Goal: Transaction & Acquisition: Purchase product/service

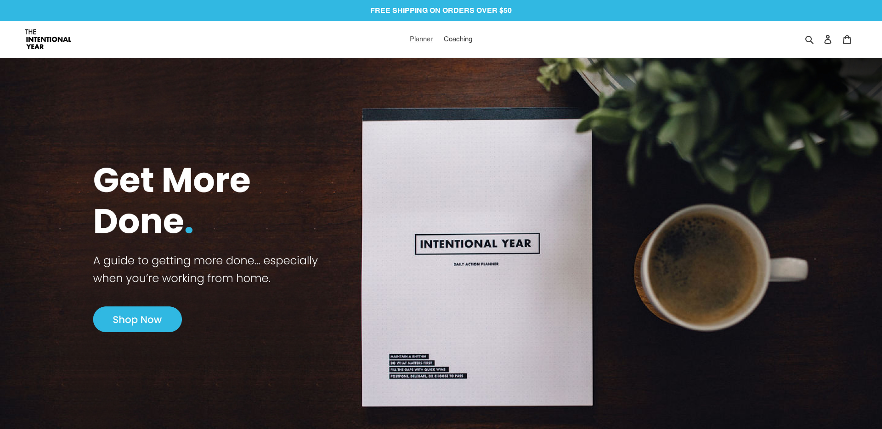
click at [420, 39] on span "Planner" at bounding box center [421, 39] width 23 height 8
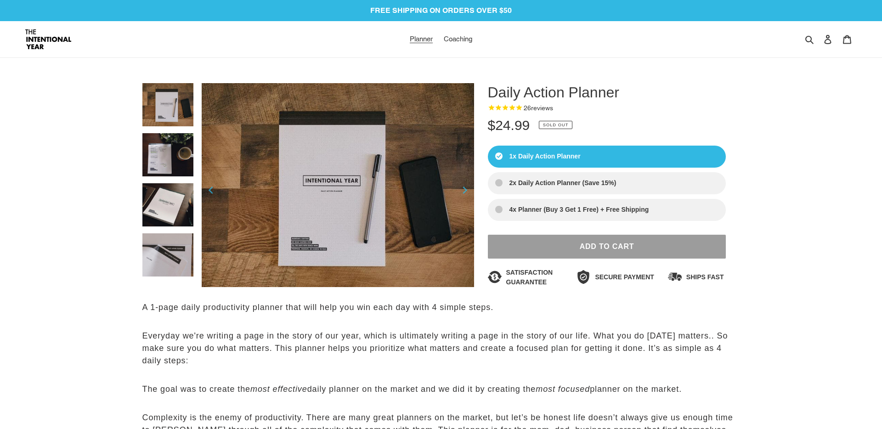
select select "Sort reviews"
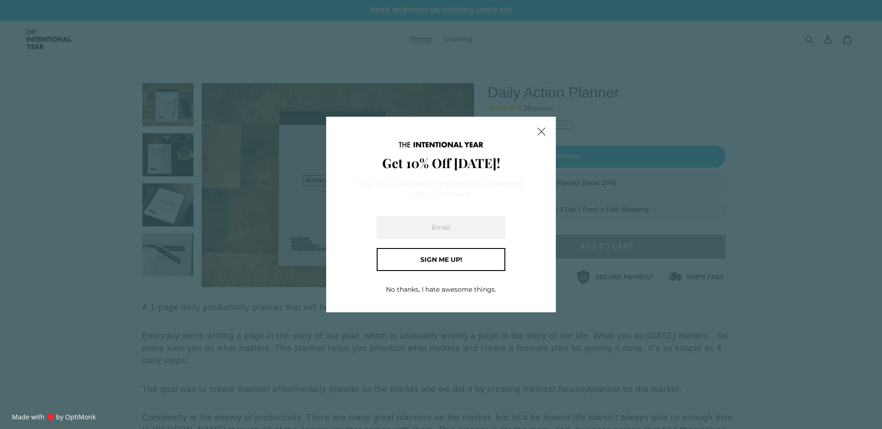
click at [430, 290] on u "No thanks, I hate awesome things." at bounding box center [441, 289] width 110 height 8
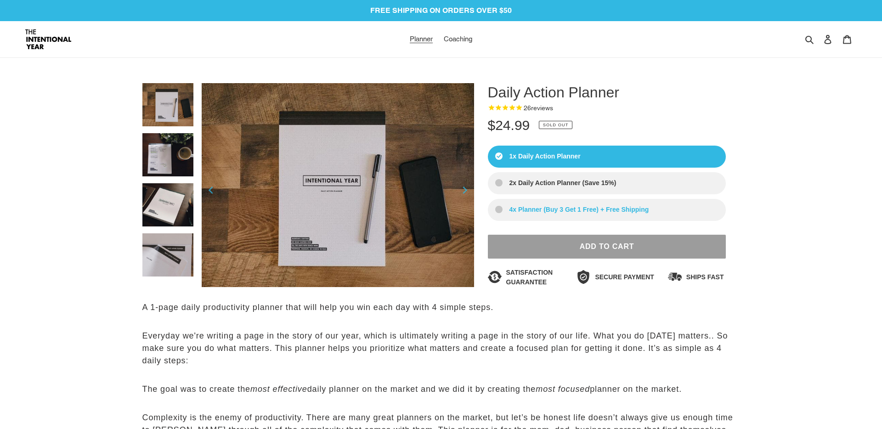
click at [643, 207] on label "4x Planner (Buy 3 Get 1 Free) + Free Shipping" at bounding box center [607, 210] width 238 height 22
click at [0, 0] on input "4x Planner (Buy 3 Get 1 Free) + Free Shipping" at bounding box center [0, 0] width 0 height 0
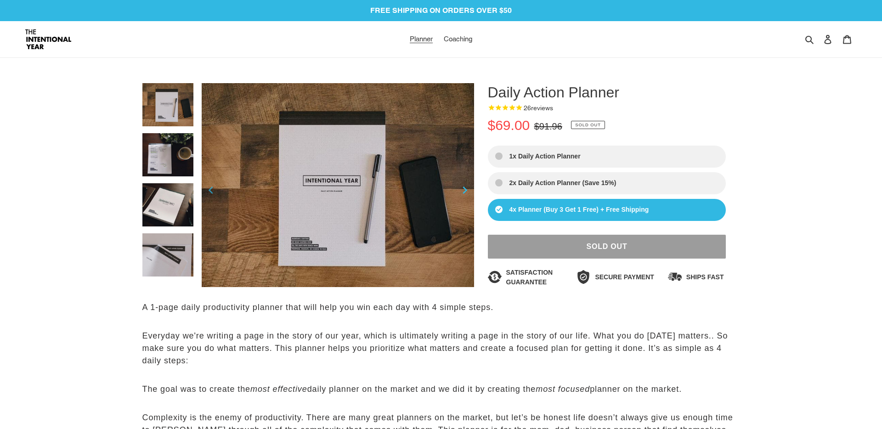
click at [463, 199] on icon at bounding box center [464, 199] width 9 height 0
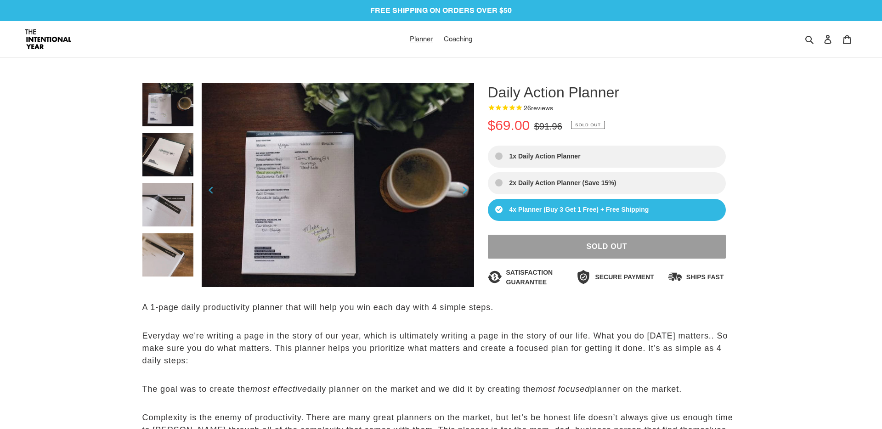
click at [463, 199] on icon at bounding box center [464, 199] width 9 height 0
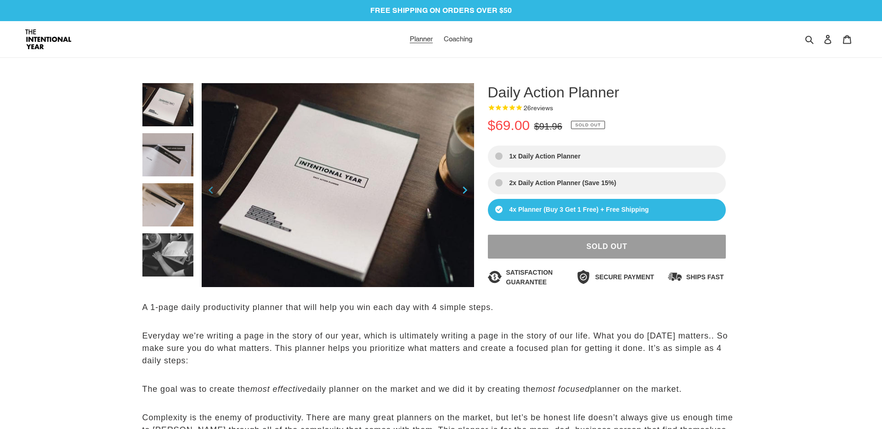
click at [463, 199] on icon at bounding box center [464, 199] width 9 height 0
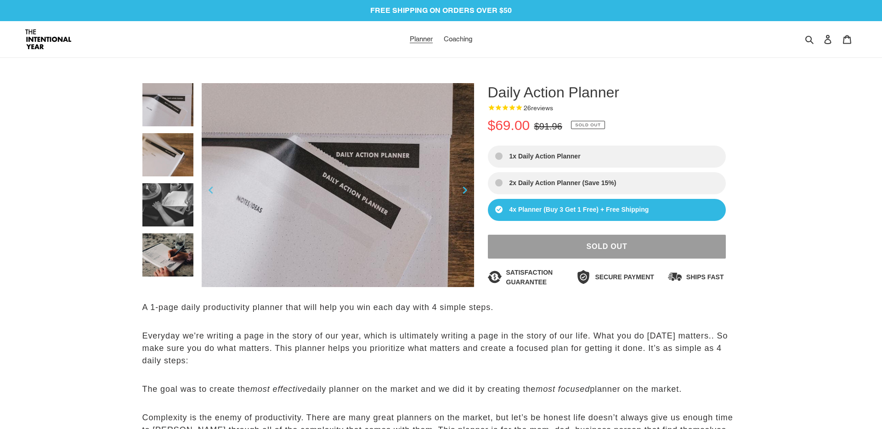
click at [463, 199] on icon at bounding box center [464, 199] width 9 height 0
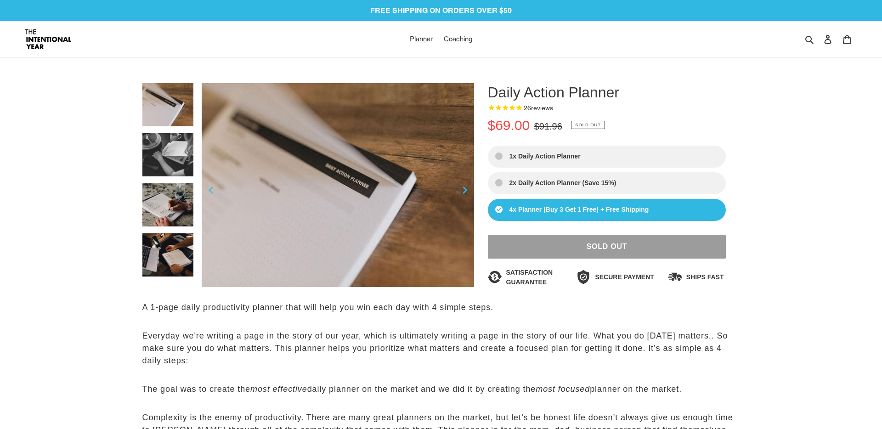
click at [463, 199] on icon at bounding box center [464, 199] width 9 height 0
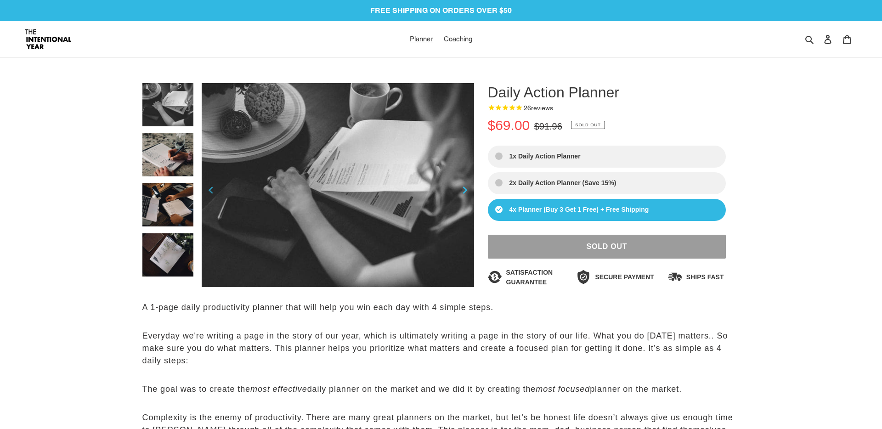
click at [463, 199] on icon at bounding box center [464, 199] width 9 height 0
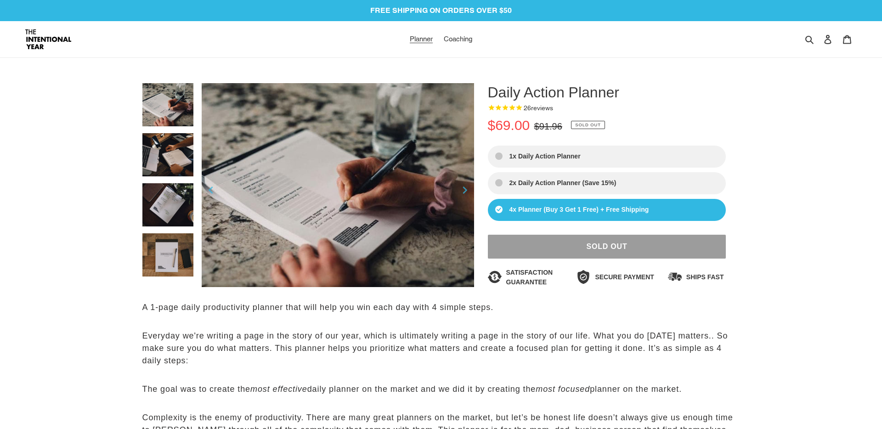
click at [615, 207] on label "4x Planner (Buy 3 Get 1 Free) + Free Shipping" at bounding box center [607, 210] width 238 height 22
click at [0, 0] on input "4x Planner (Buy 3 Get 1 Free) + Free Shipping" at bounding box center [0, 0] width 0 height 0
click at [603, 185] on label "2x Daily Action Planner (Save 15%)" at bounding box center [607, 183] width 238 height 22
click at [0, 0] on input "2x Daily Action Planner (Save 15%)" at bounding box center [0, 0] width 0 height 0
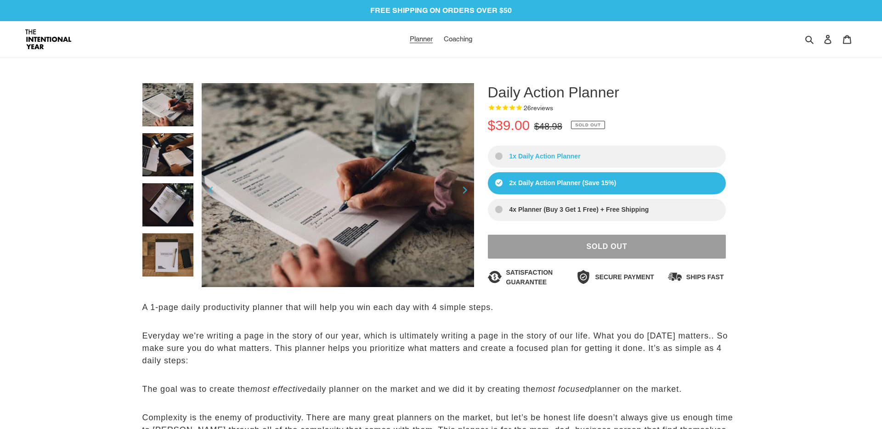
click at [597, 162] on label "1x Daily Action Planner" at bounding box center [607, 157] width 238 height 22
click at [0, 0] on input "1x Daily Action Planner" at bounding box center [0, 0] width 0 height 0
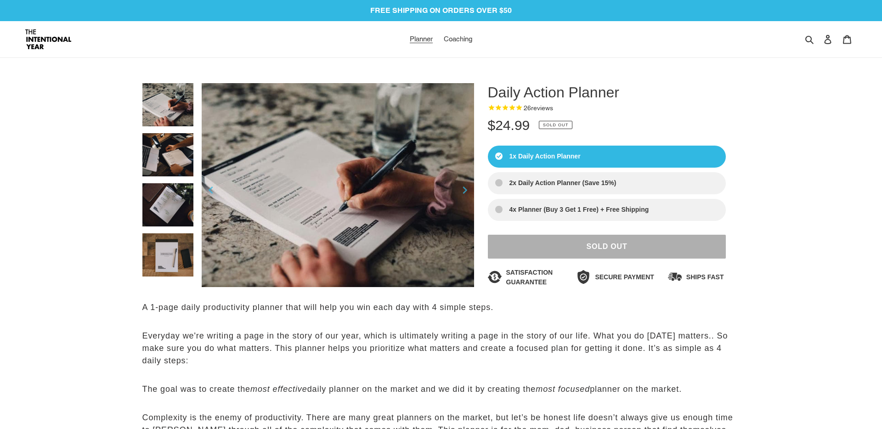
click at [595, 250] on span "Sold out" at bounding box center [606, 246] width 41 height 8
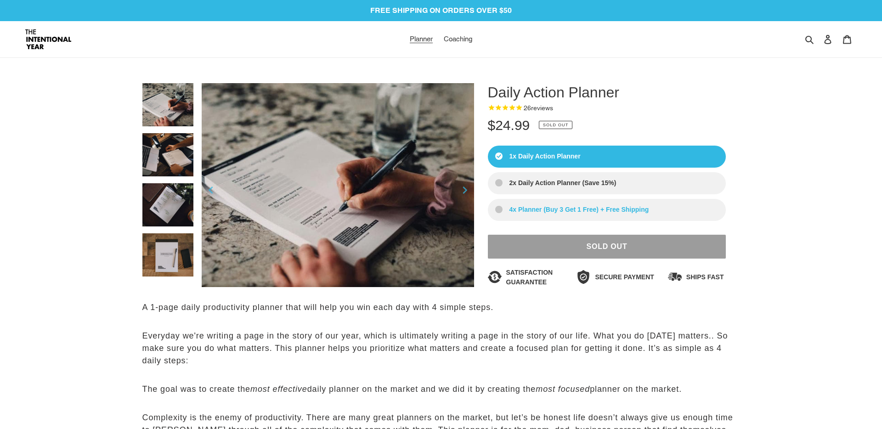
click at [560, 209] on label "4x Planner (Buy 3 Get 1 Free) + Free Shipping" at bounding box center [607, 210] width 238 height 22
click at [0, 0] on input "4x Planner (Buy 3 Get 1 Free) + Free Shipping" at bounding box center [0, 0] width 0 height 0
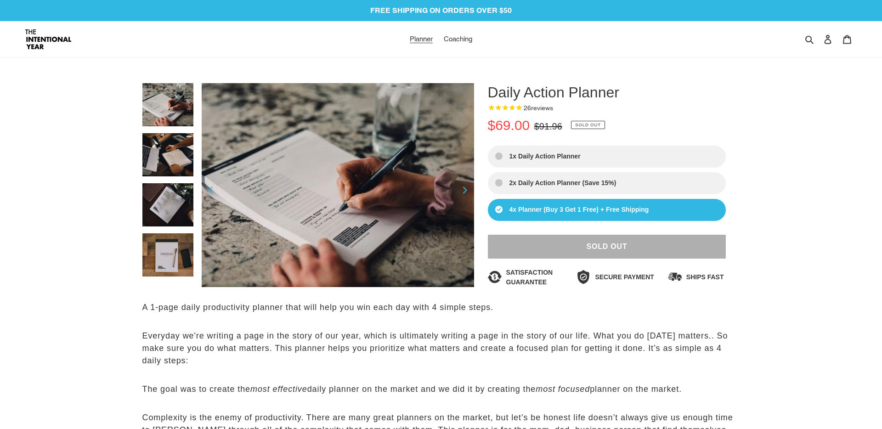
click at [590, 253] on button "Sold out" at bounding box center [607, 247] width 238 height 24
click at [37, 42] on img at bounding box center [48, 39] width 46 height 20
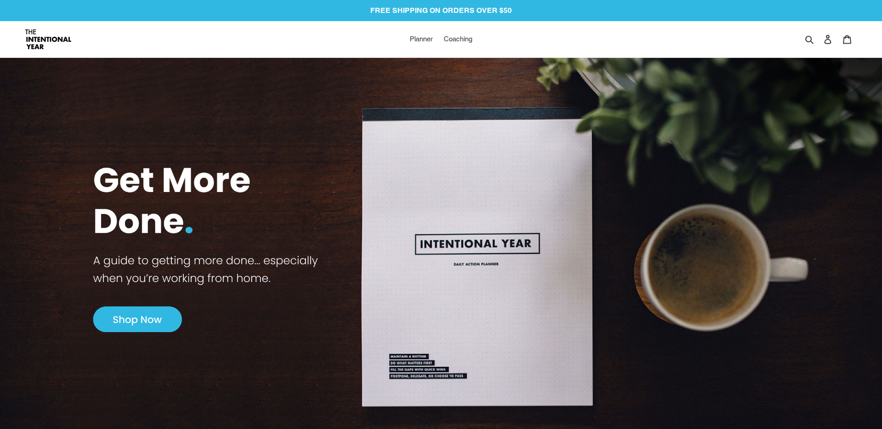
click at [138, 318] on img at bounding box center [441, 246] width 882 height 418
click at [126, 327] on img at bounding box center [441, 246] width 882 height 418
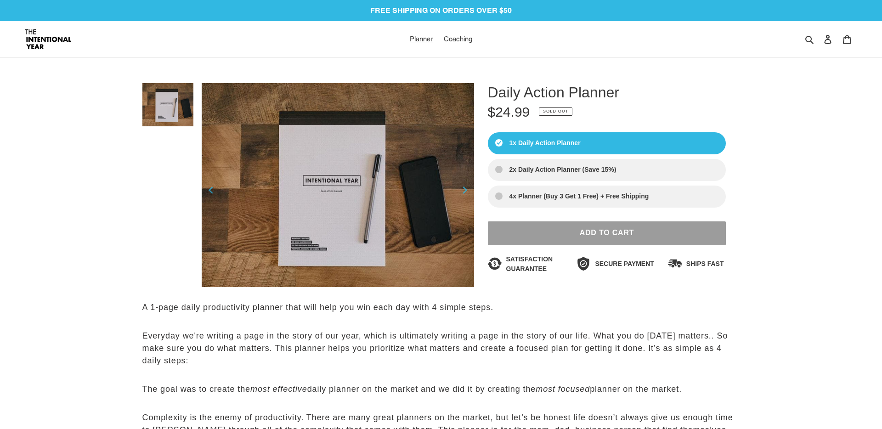
select select "Sort reviews"
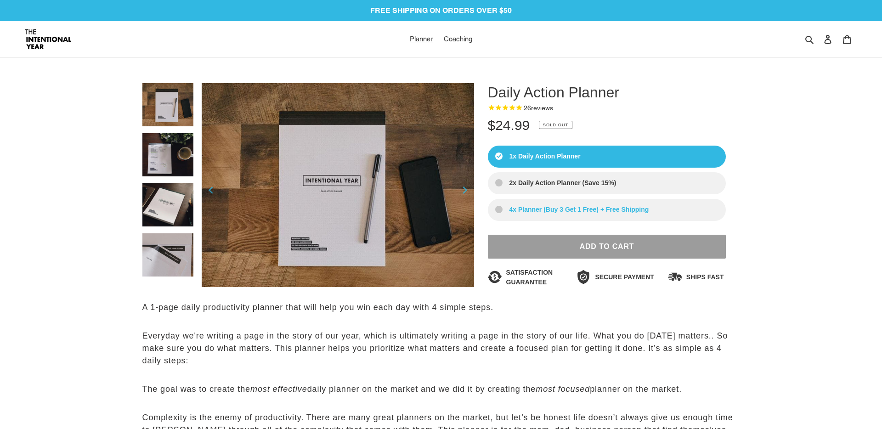
click at [599, 215] on label "4x Planner (Buy 3 Get 1 Free) + Free Shipping" at bounding box center [607, 210] width 238 height 22
click at [0, 0] on input "4x Planner (Buy 3 Get 1 Free) + Free Shipping" at bounding box center [0, 0] width 0 height 0
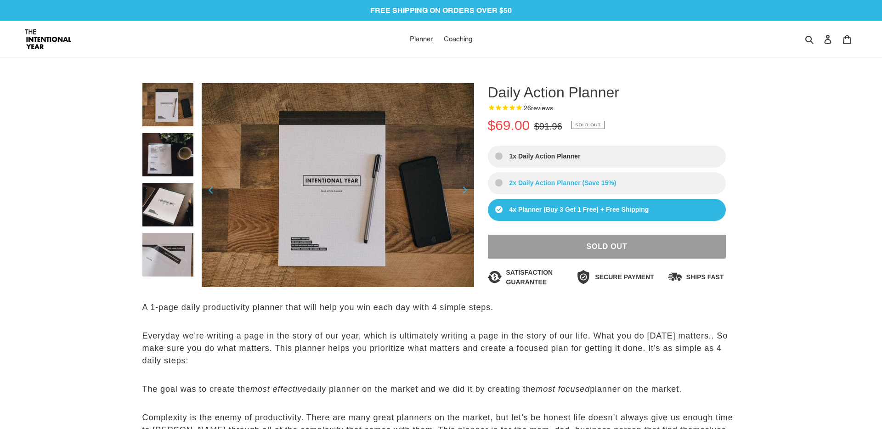
click at [585, 187] on label "2x Daily Action Planner (Save 15%)" at bounding box center [607, 183] width 238 height 22
click at [0, 0] on input "2x Daily Action Planner (Save 15%)" at bounding box center [0, 0] width 0 height 0
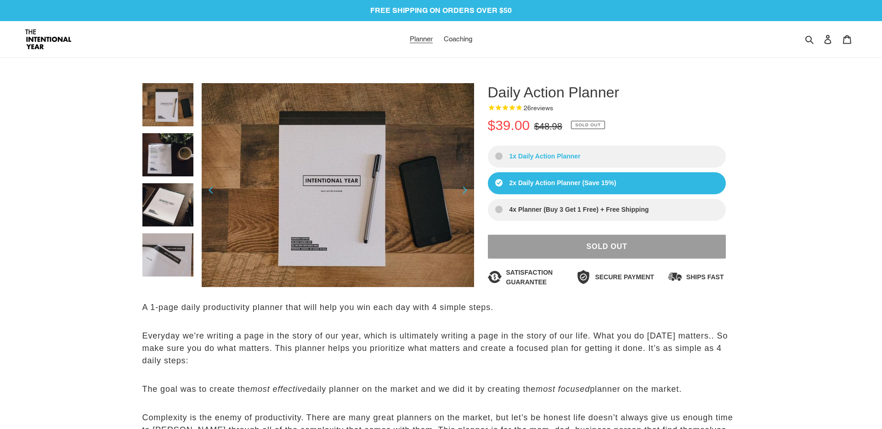
click at [580, 155] on label "1x Daily Action Planner" at bounding box center [607, 157] width 238 height 22
click at [623, 152] on label "1x Daily Action Planner" at bounding box center [607, 157] width 238 height 22
click at [0, 0] on input "1x Daily Action Planner" at bounding box center [0, 0] width 0 height 0
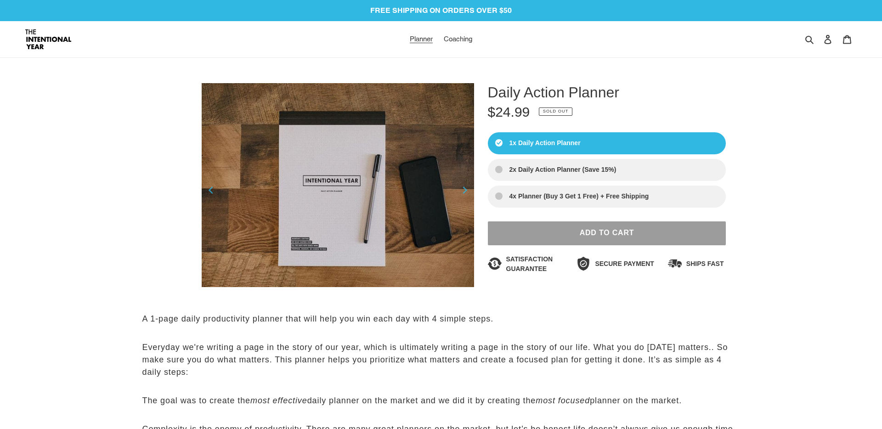
select select "Sort reviews"
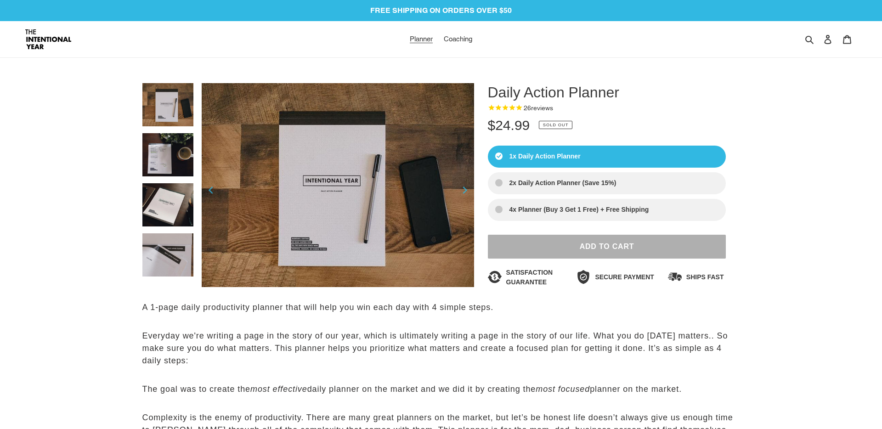
click at [627, 248] on span "Add to Cart" at bounding box center [607, 246] width 55 height 8
click at [571, 245] on button "Add to Cart" at bounding box center [607, 247] width 238 height 24
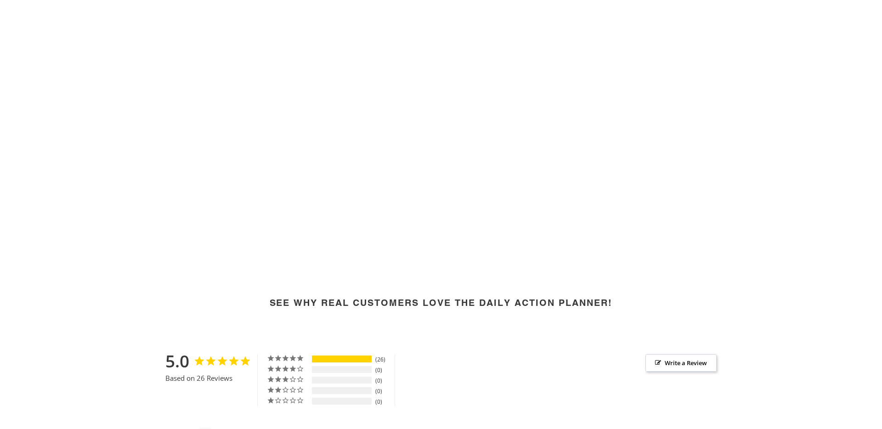
scroll to position [3309, 0]
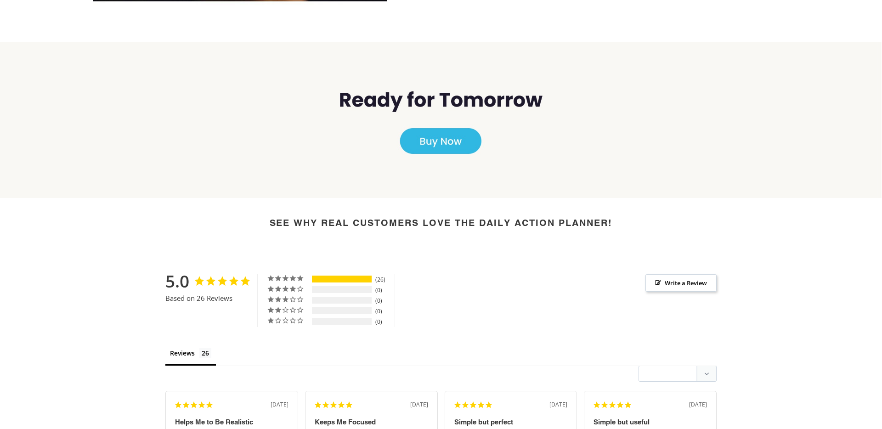
click at [426, 146] on img at bounding box center [441, 120] width 882 height 156
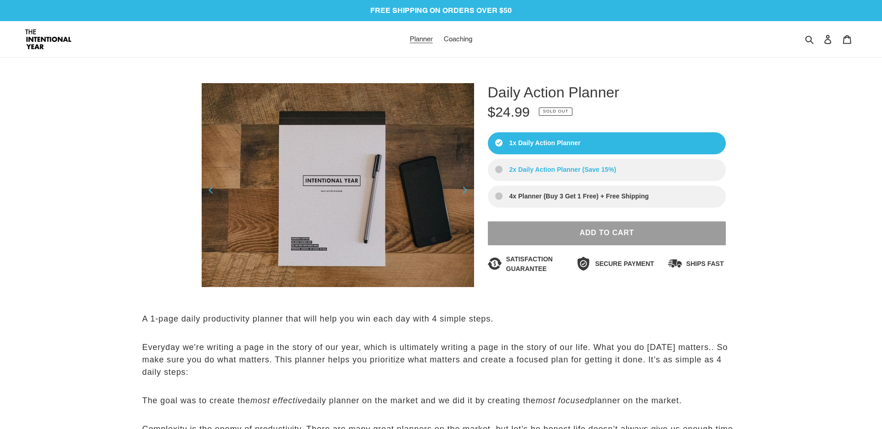
select select "Sort reviews"
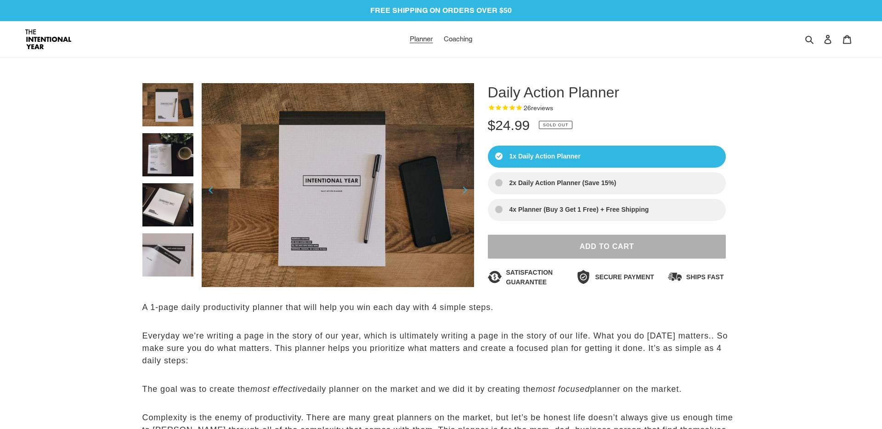
click at [577, 248] on button "Add to Cart" at bounding box center [607, 247] width 238 height 24
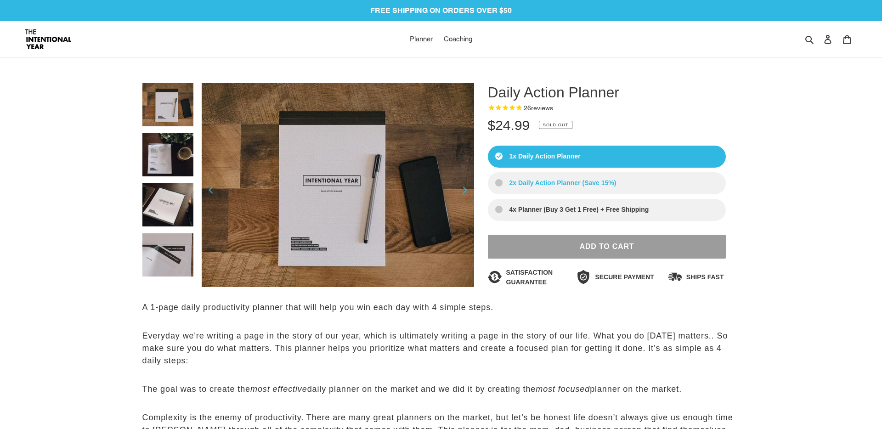
click at [616, 182] on label "2x Daily Action Planner (Save 15%)" at bounding box center [607, 183] width 238 height 22
click at [0, 0] on input "2x Daily Action Planner (Save 15%)" at bounding box center [0, 0] width 0 height 0
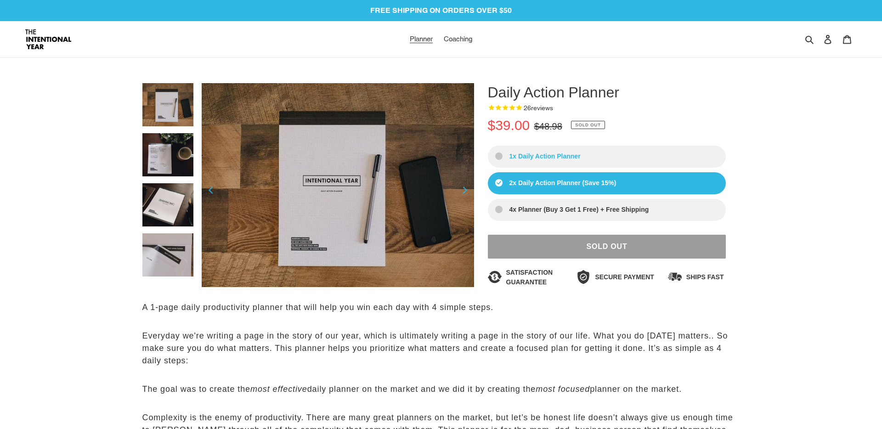
click at [615, 157] on label "1x Daily Action Planner" at bounding box center [607, 157] width 238 height 22
click at [0, 0] on input "1x Daily Action Planner" at bounding box center [0, 0] width 0 height 0
